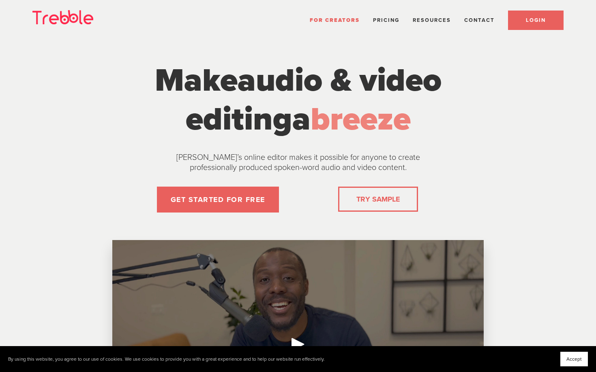
click at [528, 23] on link "LOGIN" at bounding box center [536, 20] width 56 height 19
click at [578, 354] on button "Accept" at bounding box center [574, 359] width 28 height 15
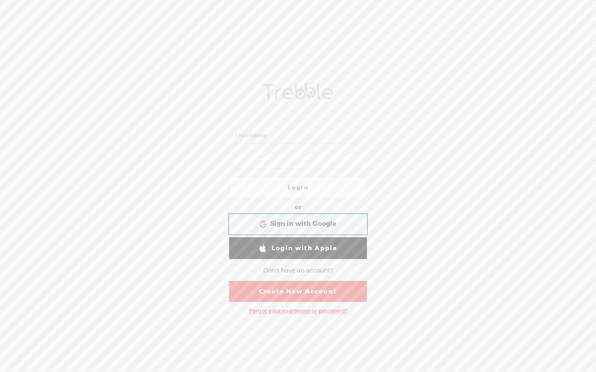
click at [312, 228] on span "Sign in with Google" at bounding box center [303, 224] width 66 height 9
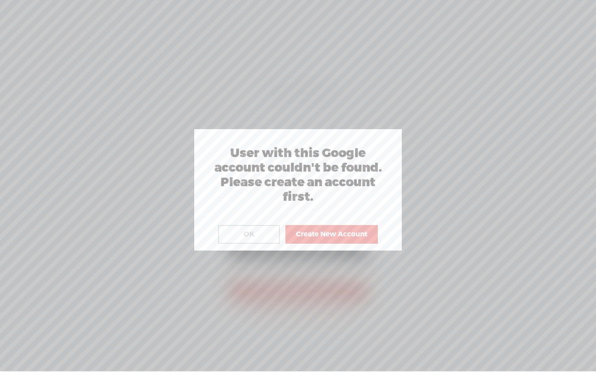
click at [254, 239] on button "OK" at bounding box center [249, 234] width 62 height 19
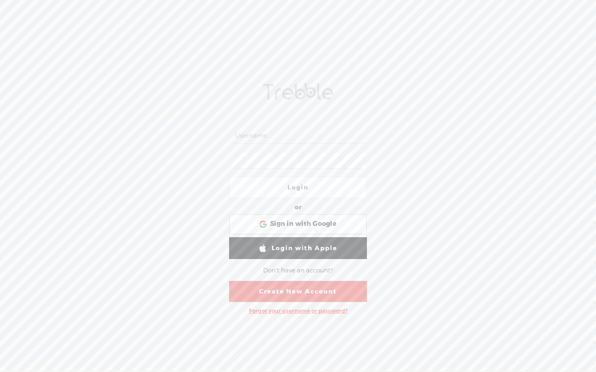
click at [262, 139] on input "text" at bounding box center [299, 136] width 132 height 16
type input "scaleadsfast.inc@gmail.com"
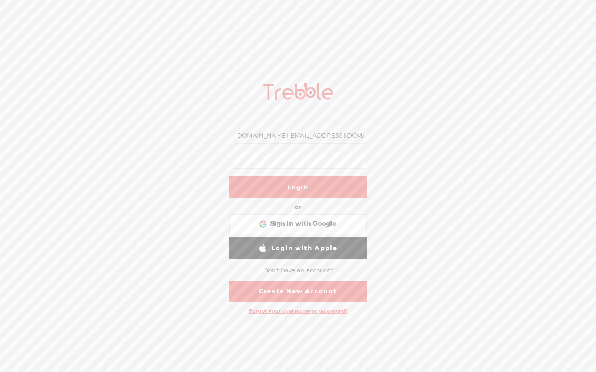
click at [286, 187] on link "Login" at bounding box center [298, 188] width 138 height 22
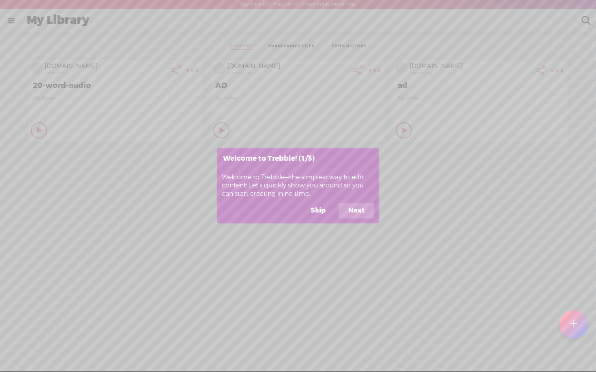
click at [321, 214] on button "Skip" at bounding box center [318, 210] width 34 height 15
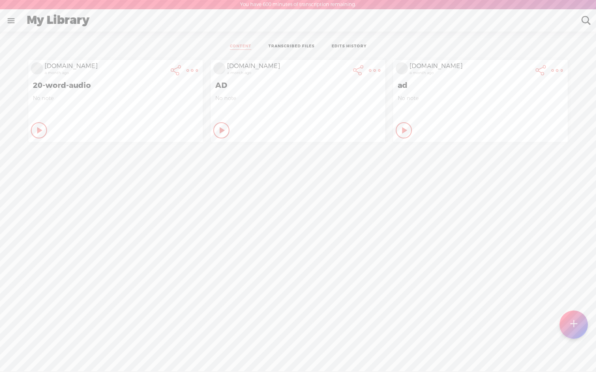
click at [190, 71] on t at bounding box center [191, 70] width 11 height 11
click at [139, 211] on link "Delete" at bounding box center [148, 210] width 92 height 19
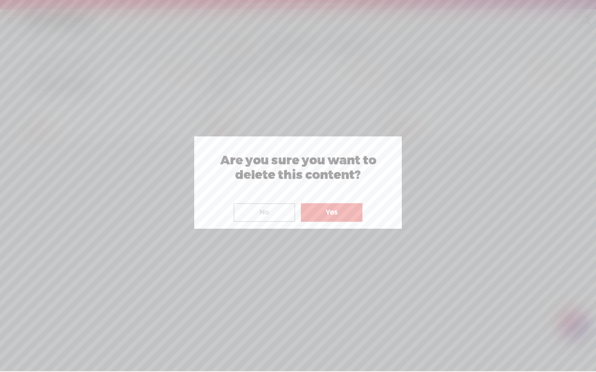
click at [330, 213] on button "Yes" at bounding box center [332, 212] width 62 height 19
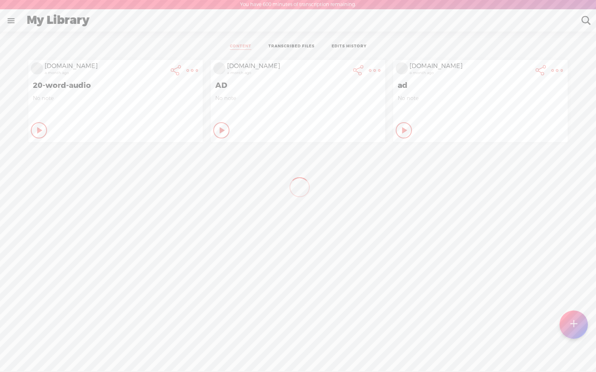
click at [198, 68] on t at bounding box center [191, 70] width 11 height 11
click at [306, 209] on link "Delete" at bounding box center [331, 210] width 92 height 19
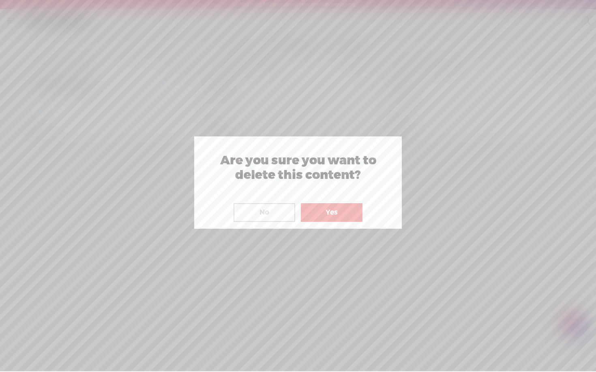
click at [323, 215] on button "Yes" at bounding box center [332, 212] width 62 height 19
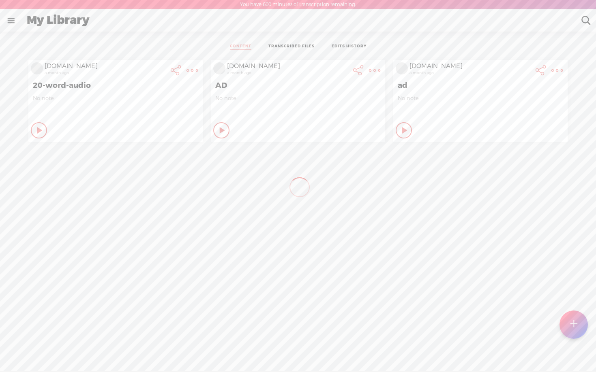
click at [198, 71] on t at bounding box center [191, 70] width 11 height 11
click at [491, 208] on link "Delete" at bounding box center [513, 210] width 92 height 19
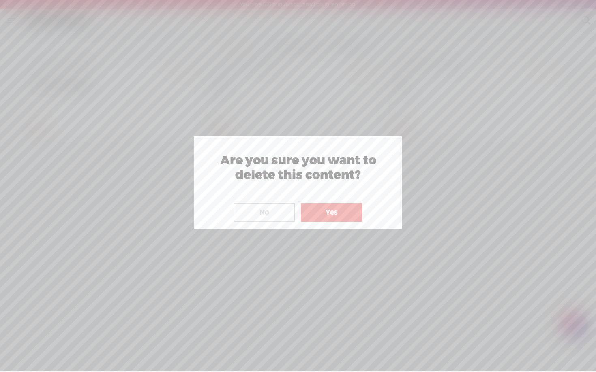
click at [342, 215] on button "Yes" at bounding box center [332, 212] width 62 height 19
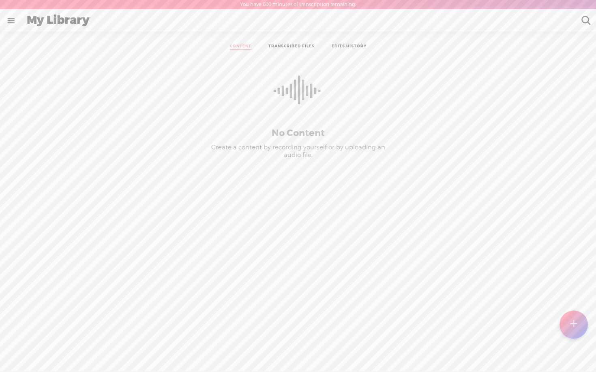
click at [569, 325] on div at bounding box center [573, 325] width 28 height 28
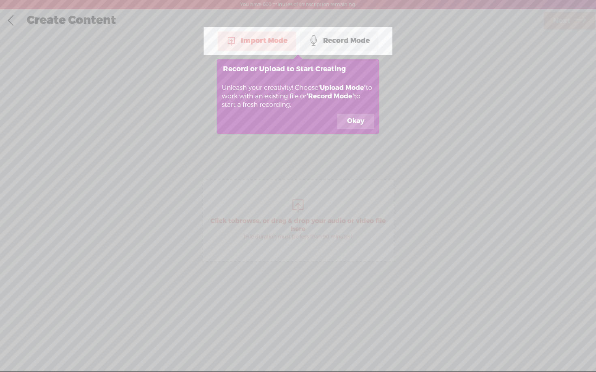
click at [342, 43] on div "Record Mode" at bounding box center [339, 41] width 78 height 20
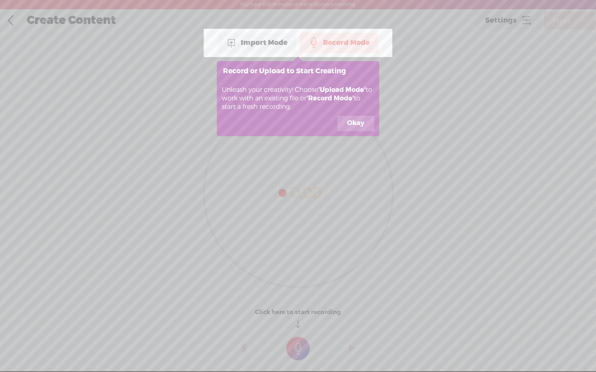
click at [352, 124] on button "Okay" at bounding box center [355, 123] width 37 height 15
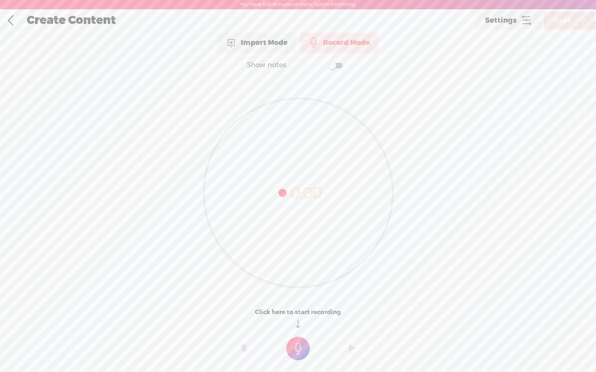
click at [294, 214] on icon at bounding box center [297, 192] width 189 height 189
click at [297, 350] on t at bounding box center [297, 348] width 23 height 23
click at [300, 354] on t at bounding box center [297, 353] width 23 height 23
click at [298, 351] on t at bounding box center [297, 353] width 23 height 23
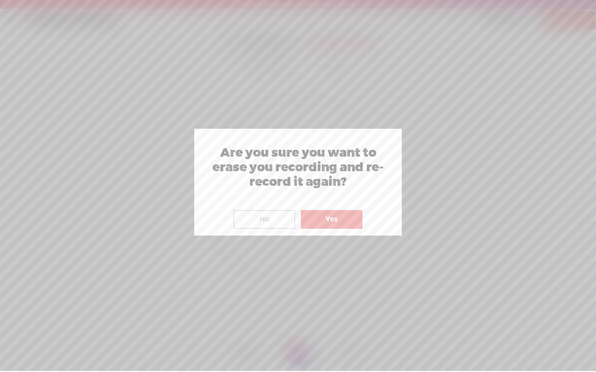
click at [258, 217] on button "No" at bounding box center [264, 219] width 62 height 19
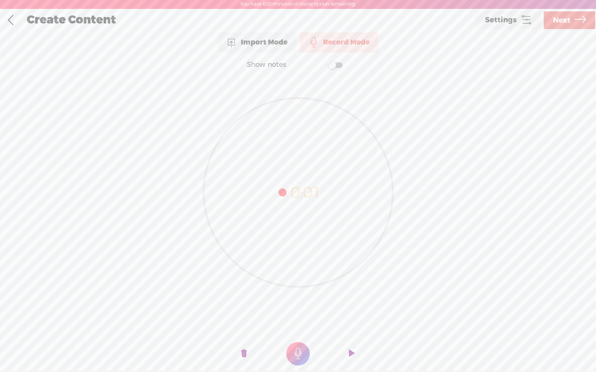
click at [563, 20] on span "Next" at bounding box center [561, 20] width 17 height 21
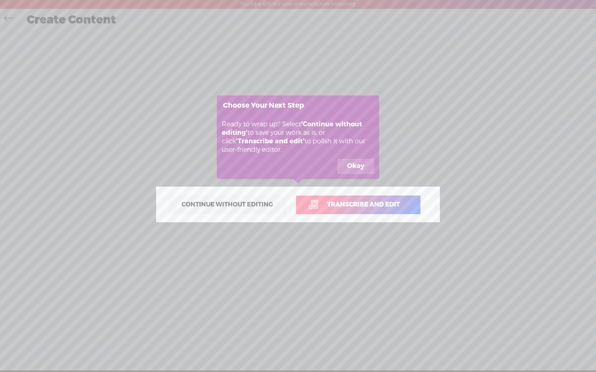
click at [347, 204] on span "Transcribe and edit" at bounding box center [363, 204] width 90 height 9
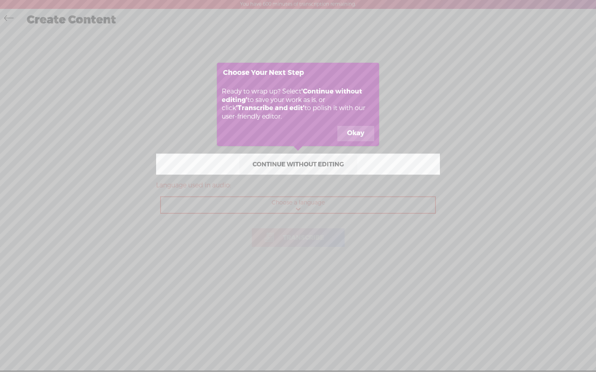
click at [285, 203] on icon at bounding box center [298, 186] width 596 height 372
click at [297, 208] on icon at bounding box center [298, 186] width 596 height 372
click at [357, 135] on button "Okay" at bounding box center [355, 133] width 37 height 15
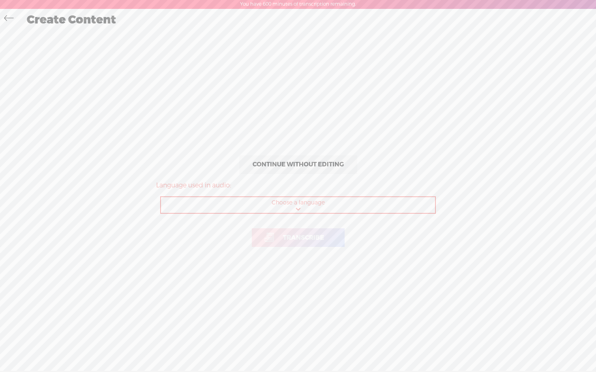
click at [304, 209] on select "Choose a language Afrikaans Albanian Amharic Arabic, Gulf Arabic, Modern Standa…" at bounding box center [298, 205] width 275 height 17
select select "en-US"
click at [294, 245] on link "Transcribe" at bounding box center [298, 237] width 93 height 19
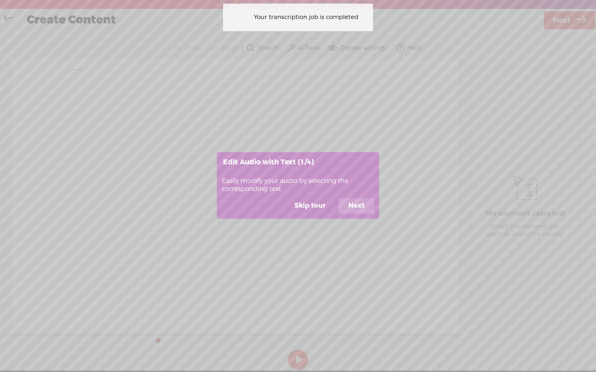
click at [310, 209] on button "Skip tour" at bounding box center [309, 206] width 51 height 15
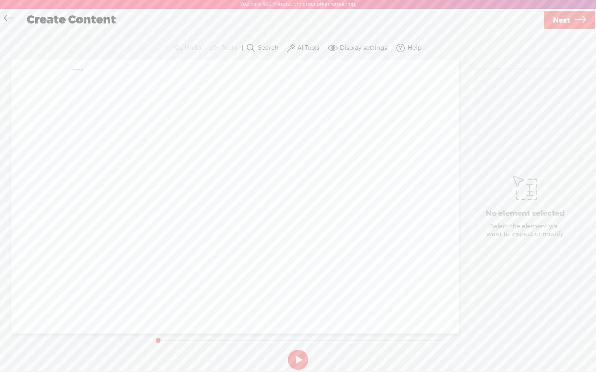
click at [8, 16] on icon at bounding box center [8, 19] width 9 height 18
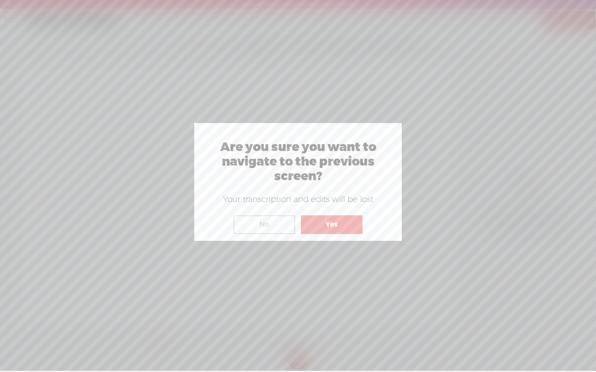
click at [259, 222] on button "No" at bounding box center [264, 225] width 62 height 19
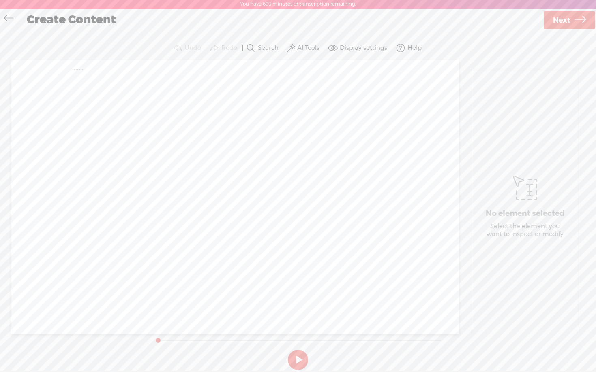
click at [9, 19] on icon at bounding box center [8, 19] width 9 height 18
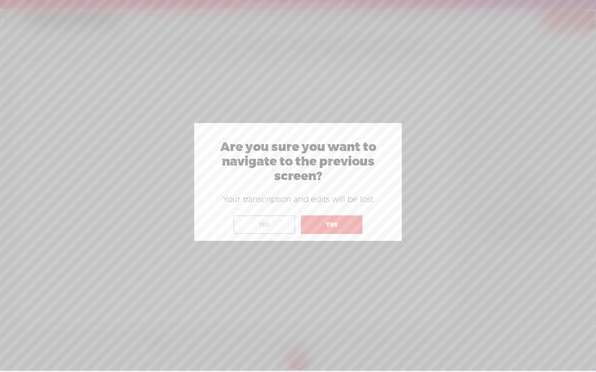
click at [327, 223] on button "Yes" at bounding box center [332, 225] width 62 height 19
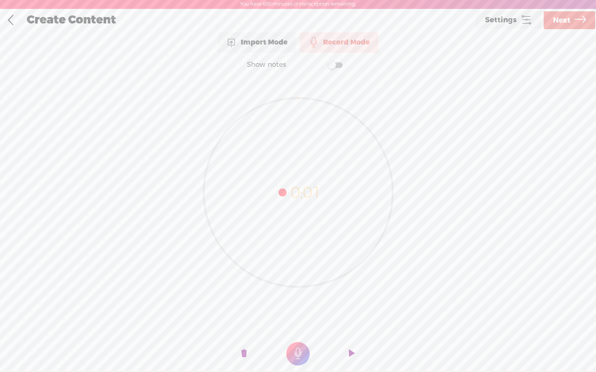
click at [260, 49] on div "Import Mode" at bounding box center [257, 42] width 78 height 20
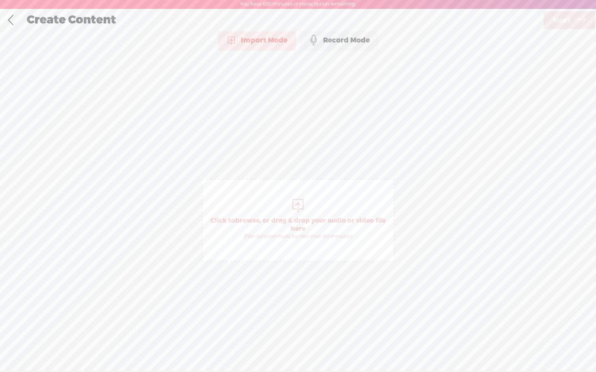
click at [331, 37] on div "Record Mode" at bounding box center [339, 40] width 78 height 20
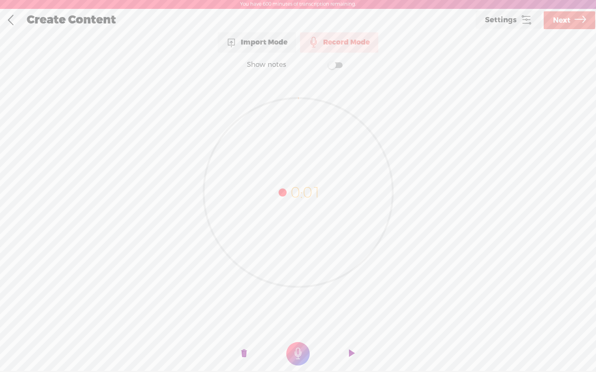
click at [333, 68] on span at bounding box center [335, 65] width 15 height 6
click at [160, 36] on div "Record Mode Import Mode Record Mode Text Language: *: English (US) English (US)…" at bounding box center [298, 204] width 596 height 349
click at [264, 98] on textarea at bounding box center [297, 177] width 313 height 188
paste textarea "beep PRESENTATION (Bucket leaking money on loop. Word: Painful in the middle of…"
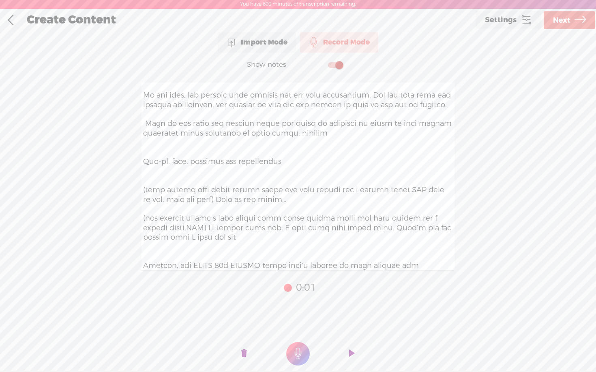
scroll to position [4115, 0]
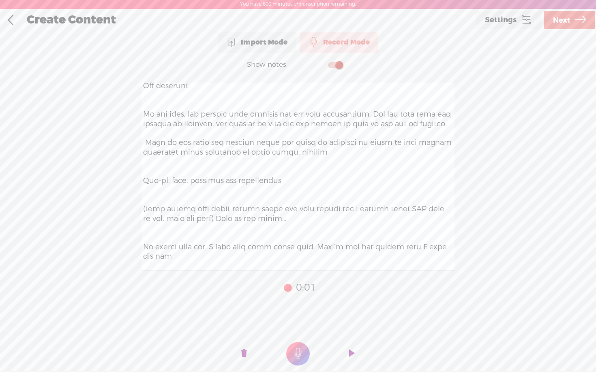
type textarea "beep PRESENTATION (Bucket leaking money on loop. Word: Painful in the middle of…"
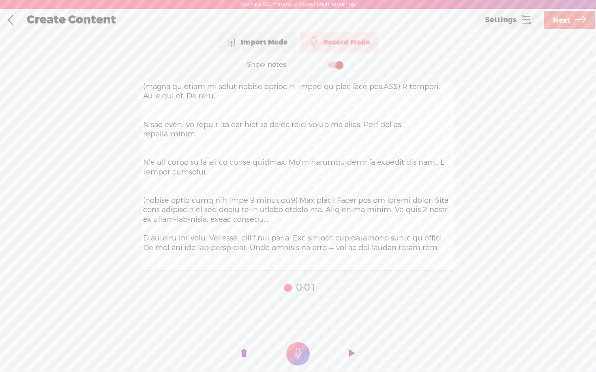
scroll to position [1234, 0]
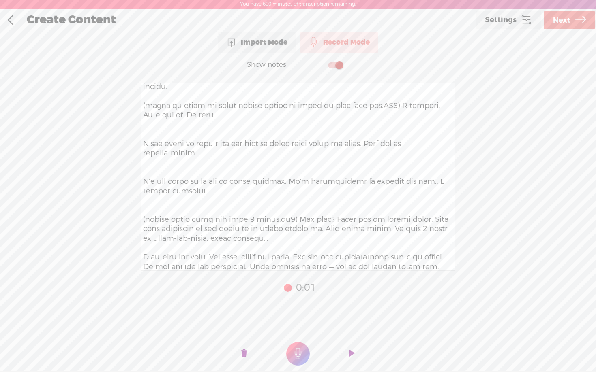
click at [288, 192] on textarea at bounding box center [297, 177] width 313 height 188
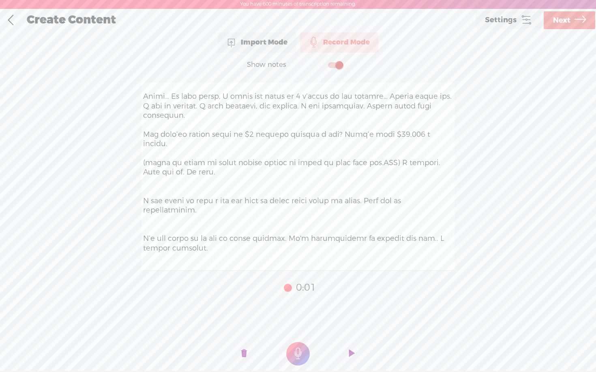
scroll to position [1158, 0]
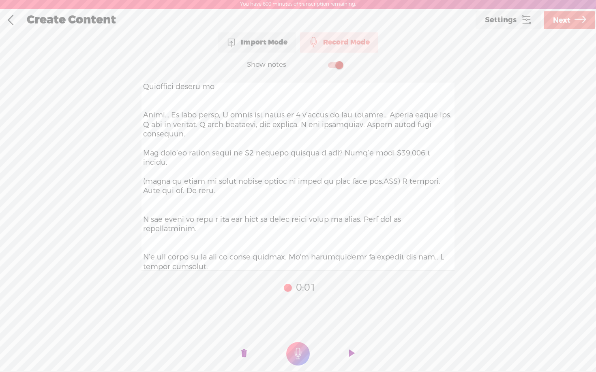
click at [384, 154] on textarea at bounding box center [297, 177] width 313 height 188
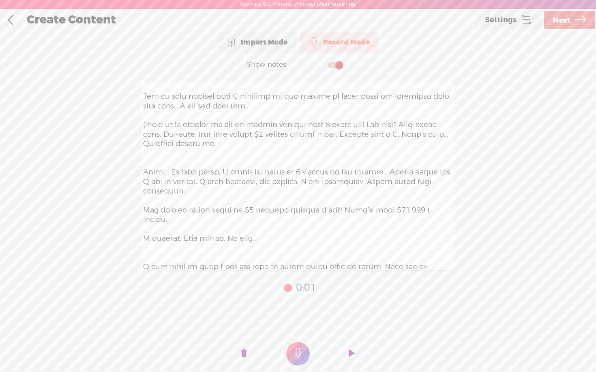
scroll to position [1082, 0]
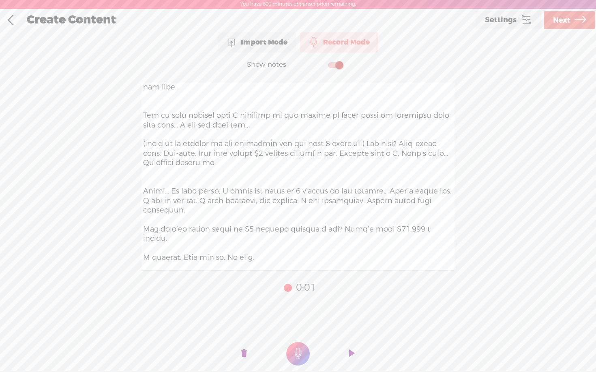
click at [364, 127] on textarea at bounding box center [297, 177] width 313 height 188
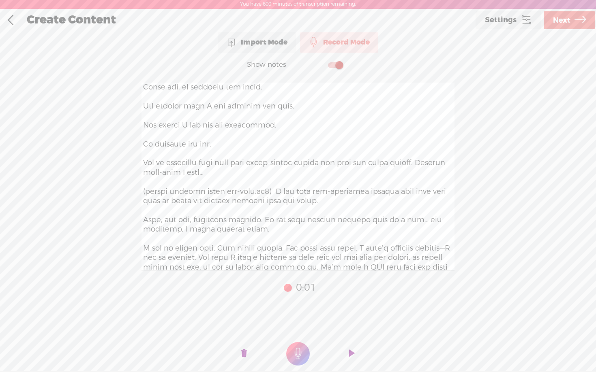
scroll to position [873, 0]
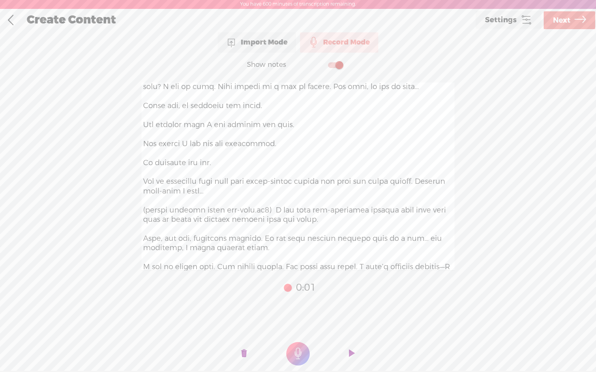
click at [284, 194] on textarea at bounding box center [297, 177] width 313 height 188
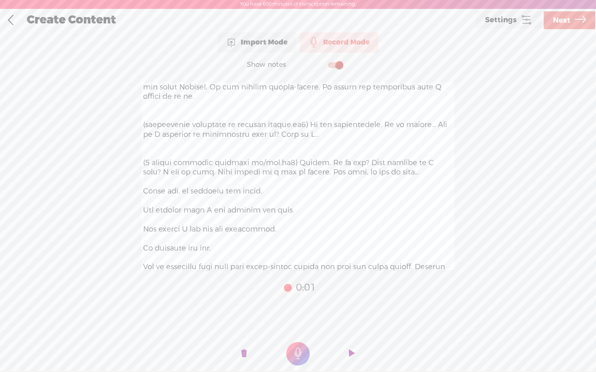
scroll to position [779, 0]
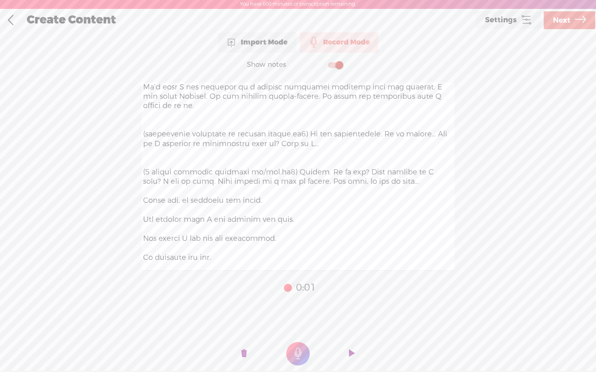
click at [288, 152] on textarea at bounding box center [297, 177] width 313 height 188
click at [315, 117] on textarea at bounding box center [297, 177] width 313 height 188
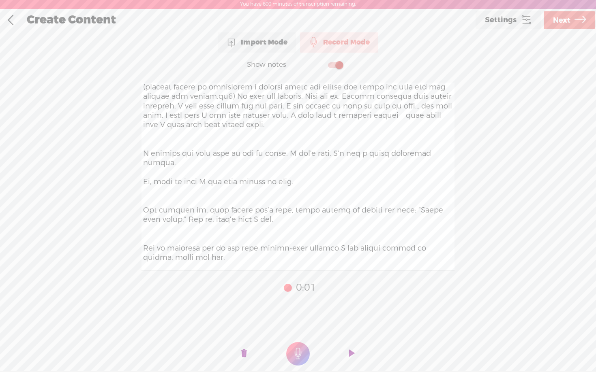
scroll to position [428, 0]
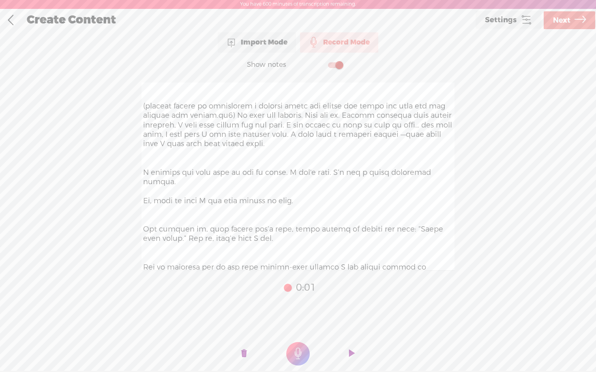
click at [230, 117] on textarea at bounding box center [297, 177] width 313 height 188
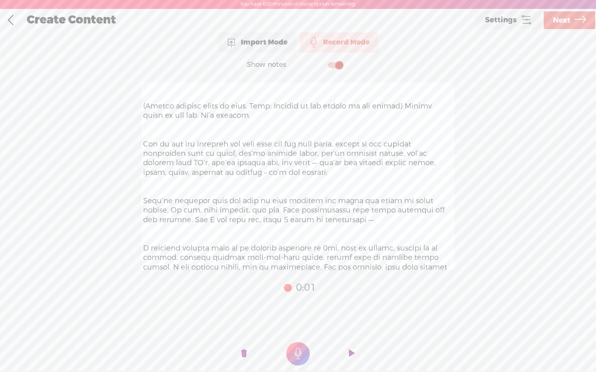
scroll to position [1, 0]
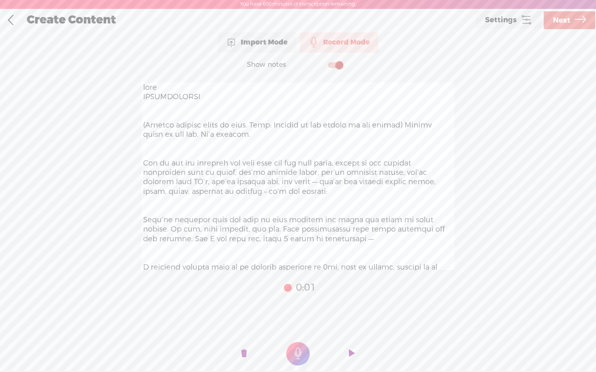
click at [409, 126] on textarea at bounding box center [297, 177] width 313 height 188
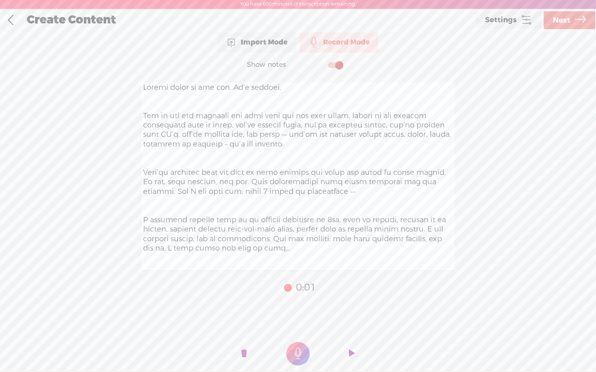
scroll to position [0, 0]
type textarea "Losing money is not fun. It’s painful. And if you are spending all this time an…"
click at [114, 162] on div "Show notes 59:58 0:01 1 0:01 Click here to start recording" at bounding box center [298, 215] width 596 height 325
click at [297, 114] on textarea at bounding box center [297, 177] width 313 height 188
click at [3, 19] on link at bounding box center [10, 20] width 20 height 21
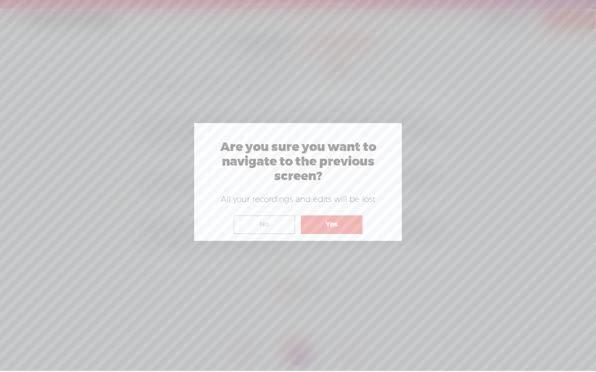
click at [335, 222] on button "Yes" at bounding box center [332, 225] width 62 height 19
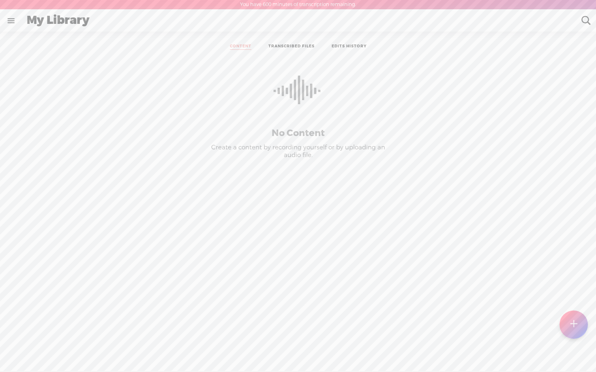
click at [581, 325] on div at bounding box center [573, 325] width 29 height 29
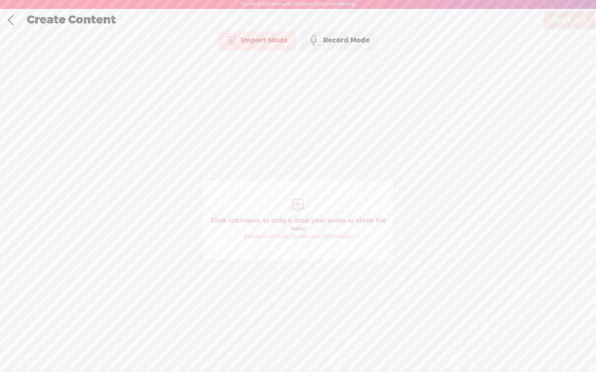
click at [331, 35] on div "Record Mode" at bounding box center [339, 40] width 78 height 20
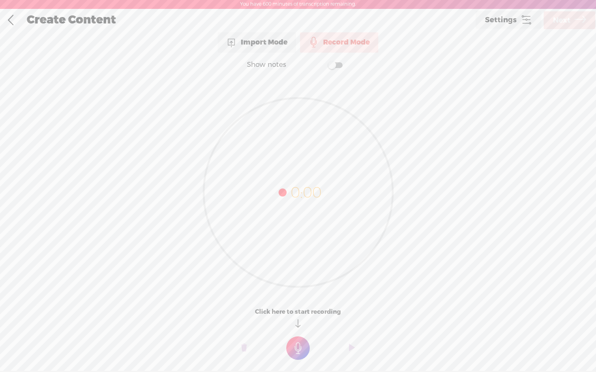
click at [332, 67] on span at bounding box center [335, 65] width 15 height 6
click at [256, 127] on textarea at bounding box center [297, 177] width 313 height 188
paste textarea "Losing money is not fun. It’s painful. And if you are spending all this time an…"
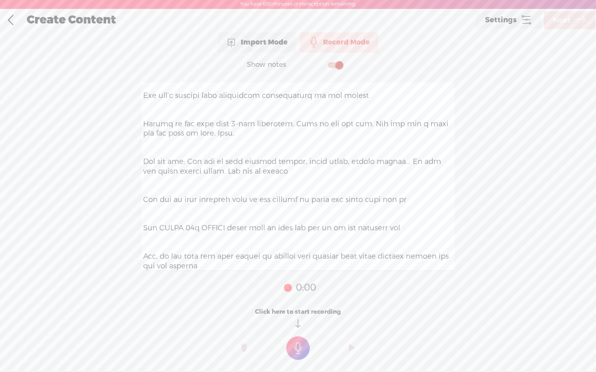
scroll to position [4182, 0]
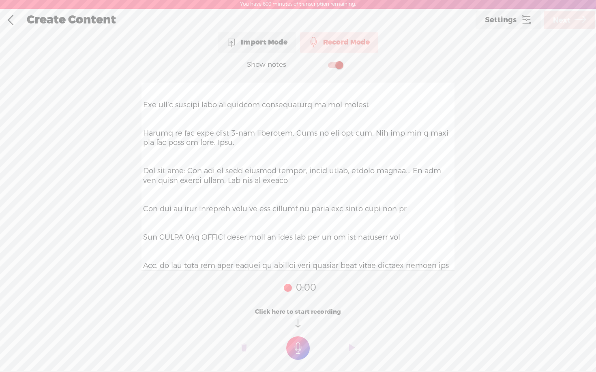
click at [450, 258] on textarea at bounding box center [297, 177] width 313 height 188
click at [453, 257] on textarea at bounding box center [297, 177] width 313 height 188
type textarea "Losing money is not fun. It’s painful. And if you are spending all this time an…"
click at [455, 260] on div at bounding box center [298, 177] width 324 height 201
drag, startPoint x: 452, startPoint y: 258, endPoint x: 451, endPoint y: 221, distance: 37.3
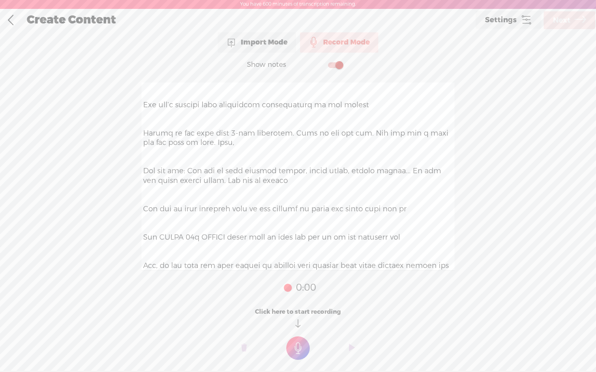
click at [451, 221] on textarea at bounding box center [297, 177] width 313 height 188
click at [431, 207] on textarea at bounding box center [297, 177] width 313 height 188
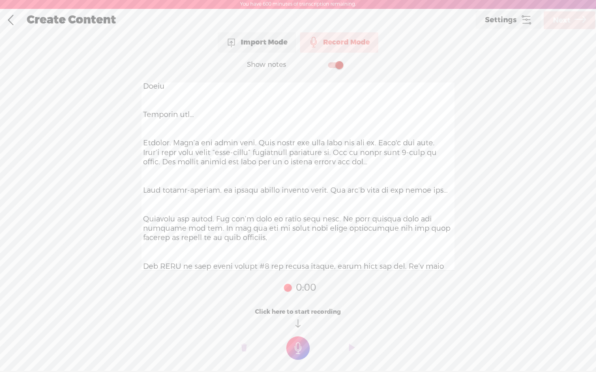
scroll to position [2788, 0]
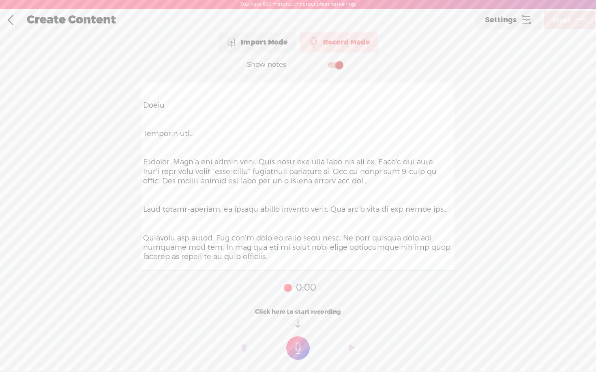
click at [453, 201] on textarea at bounding box center [297, 177] width 313 height 188
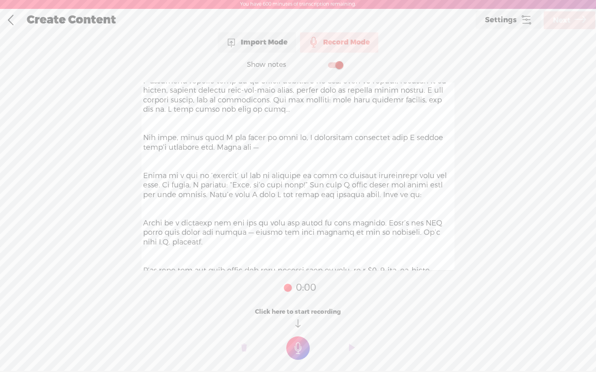
scroll to position [0, 0]
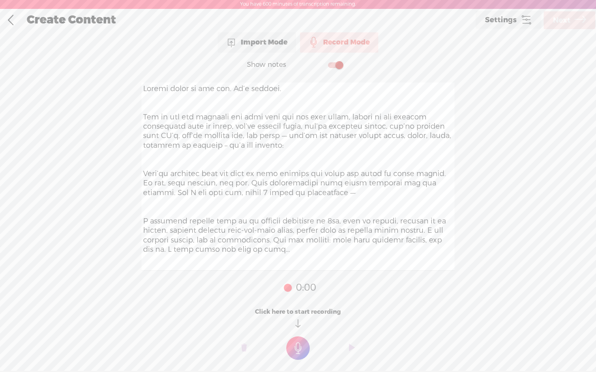
drag, startPoint x: 428, startPoint y: 203, endPoint x: 363, endPoint y: 73, distance: 145.3
click at [363, 73] on div "Show notes 0:00 0:00 0:00 Click here to start recording" at bounding box center [298, 215] width 596 height 325
click at [263, 92] on textarea at bounding box center [297, 177] width 313 height 188
click at [298, 354] on t at bounding box center [297, 348] width 23 height 23
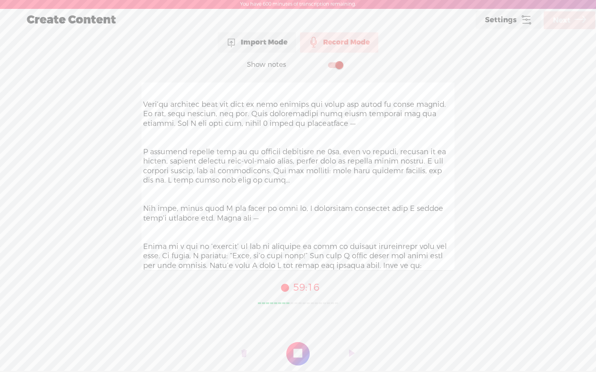
scroll to position [73, 0]
click at [300, 350] on t at bounding box center [297, 353] width 23 height 23
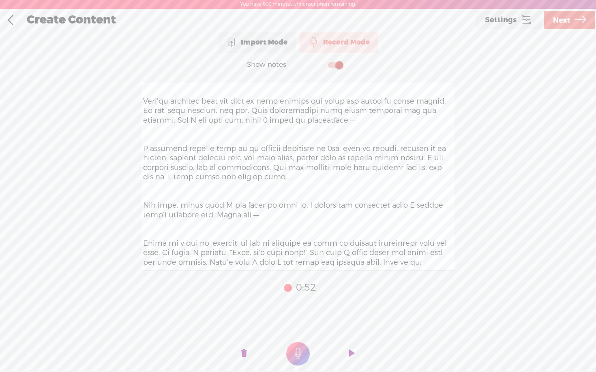
click at [572, 28] on link "Next" at bounding box center [568, 20] width 51 height 18
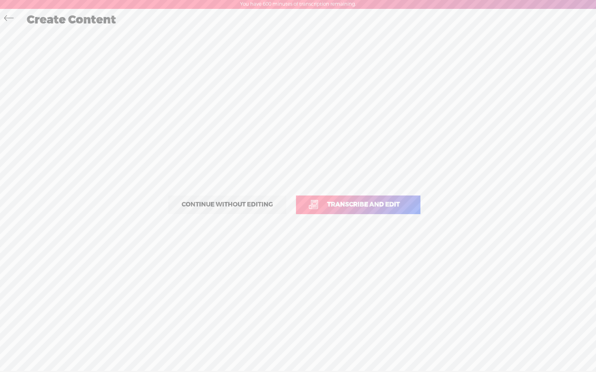
click at [351, 203] on span "Transcribe and edit" at bounding box center [363, 204] width 90 height 9
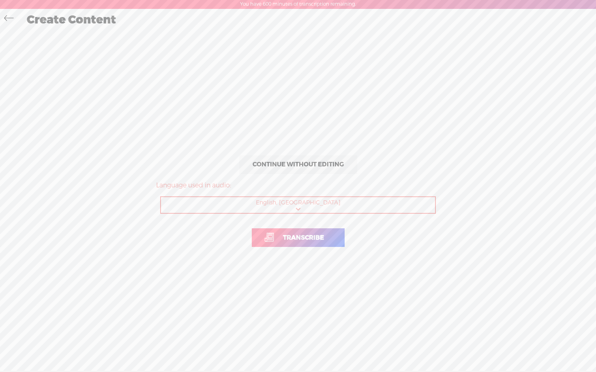
click at [305, 241] on span "Transcribe" at bounding box center [303, 237] width 58 height 9
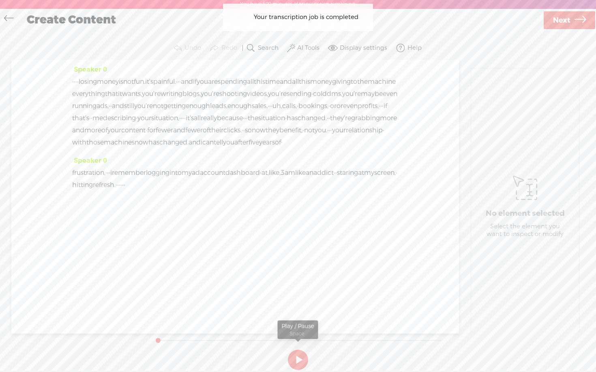
click at [300, 362] on button at bounding box center [298, 360] width 20 height 20
